Goal: Task Accomplishment & Management: Use online tool/utility

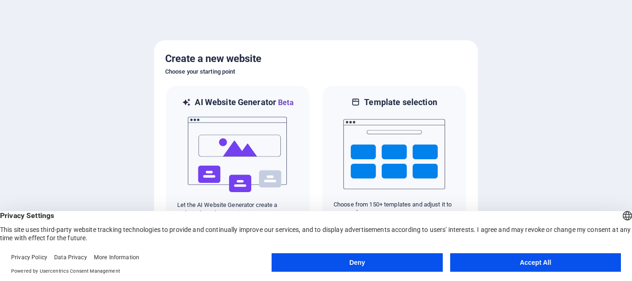
click at [538, 256] on button "Accept All" at bounding box center [535, 262] width 171 height 19
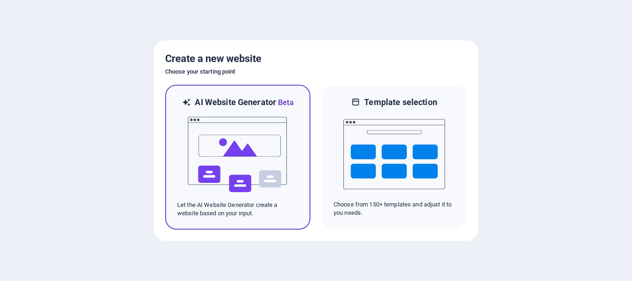
click at [255, 124] on img at bounding box center [238, 154] width 102 height 93
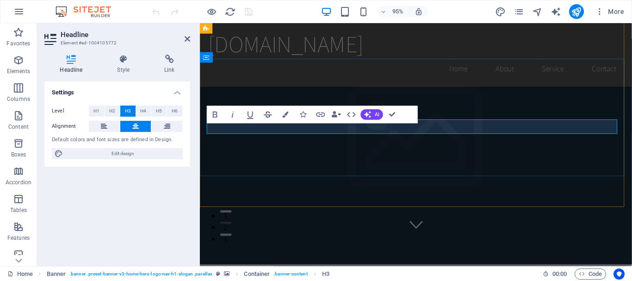
scroll to position [51, 0]
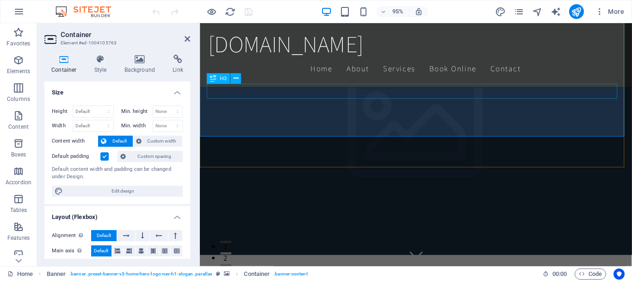
scroll to position [93, 0]
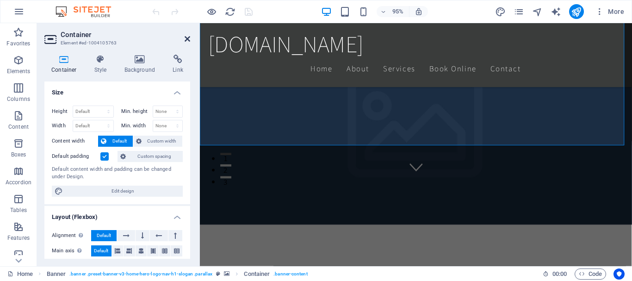
click at [190, 38] on icon at bounding box center [188, 38] width 6 height 7
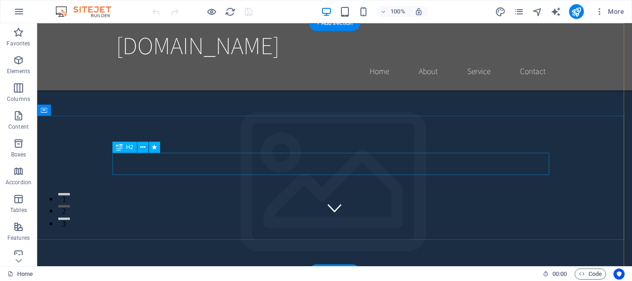
scroll to position [0, 0]
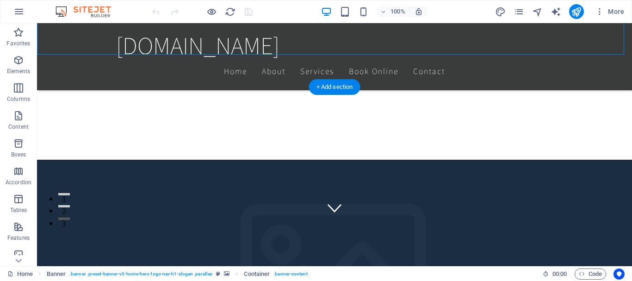
scroll to position [185, 0]
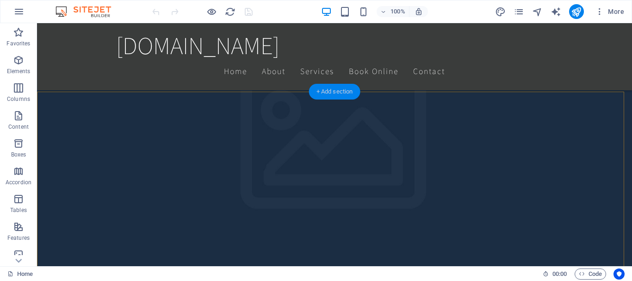
drag, startPoint x: 330, startPoint y: 88, endPoint x: 152, endPoint y: 75, distance: 179.0
click at [330, 88] on div "+ Add section" at bounding box center [334, 92] width 51 height 16
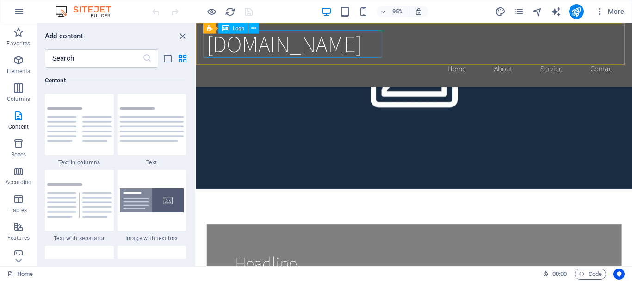
scroll to position [0, 0]
